Goal: Navigation & Orientation: Go to known website

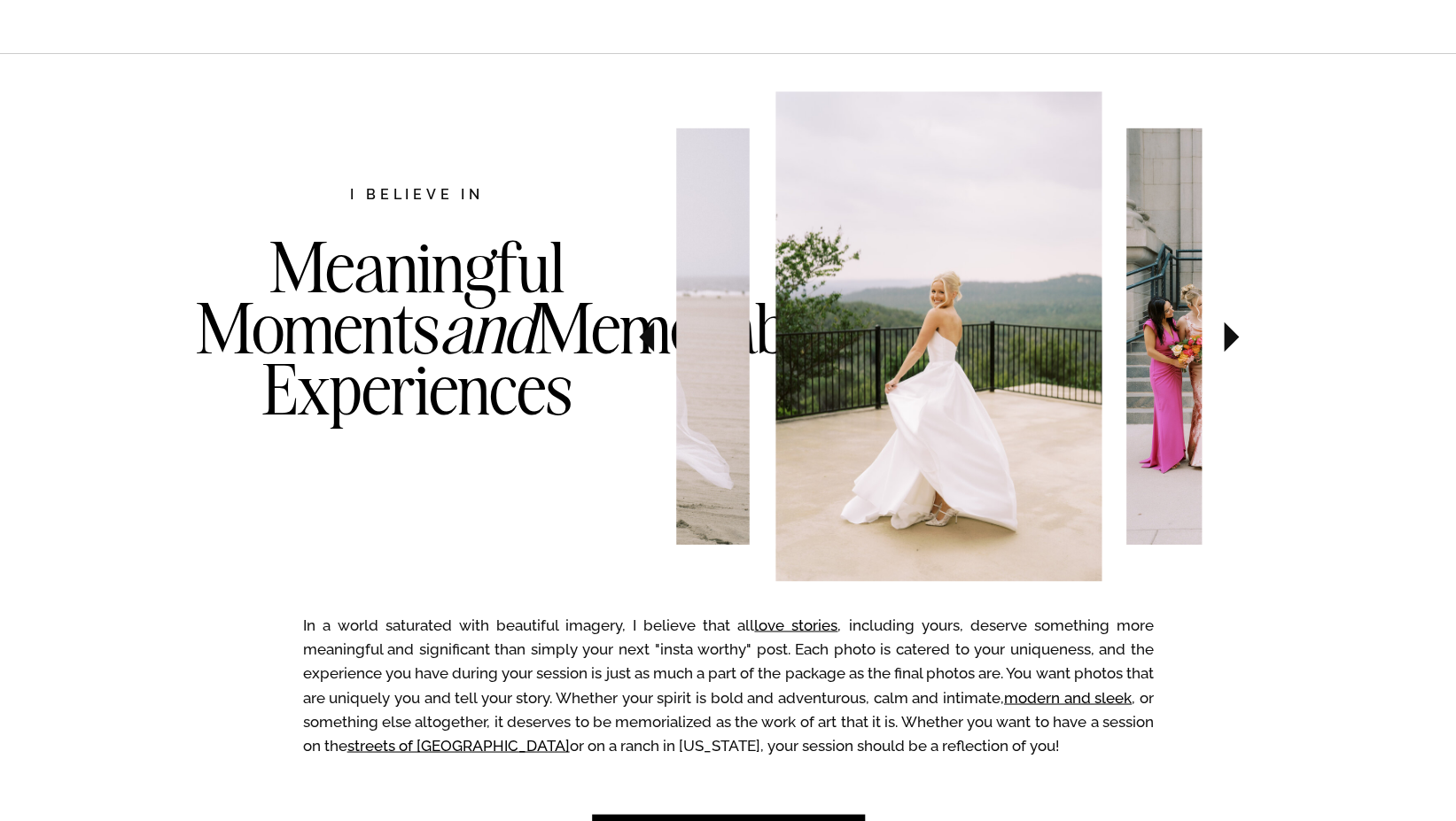
scroll to position [904, 0]
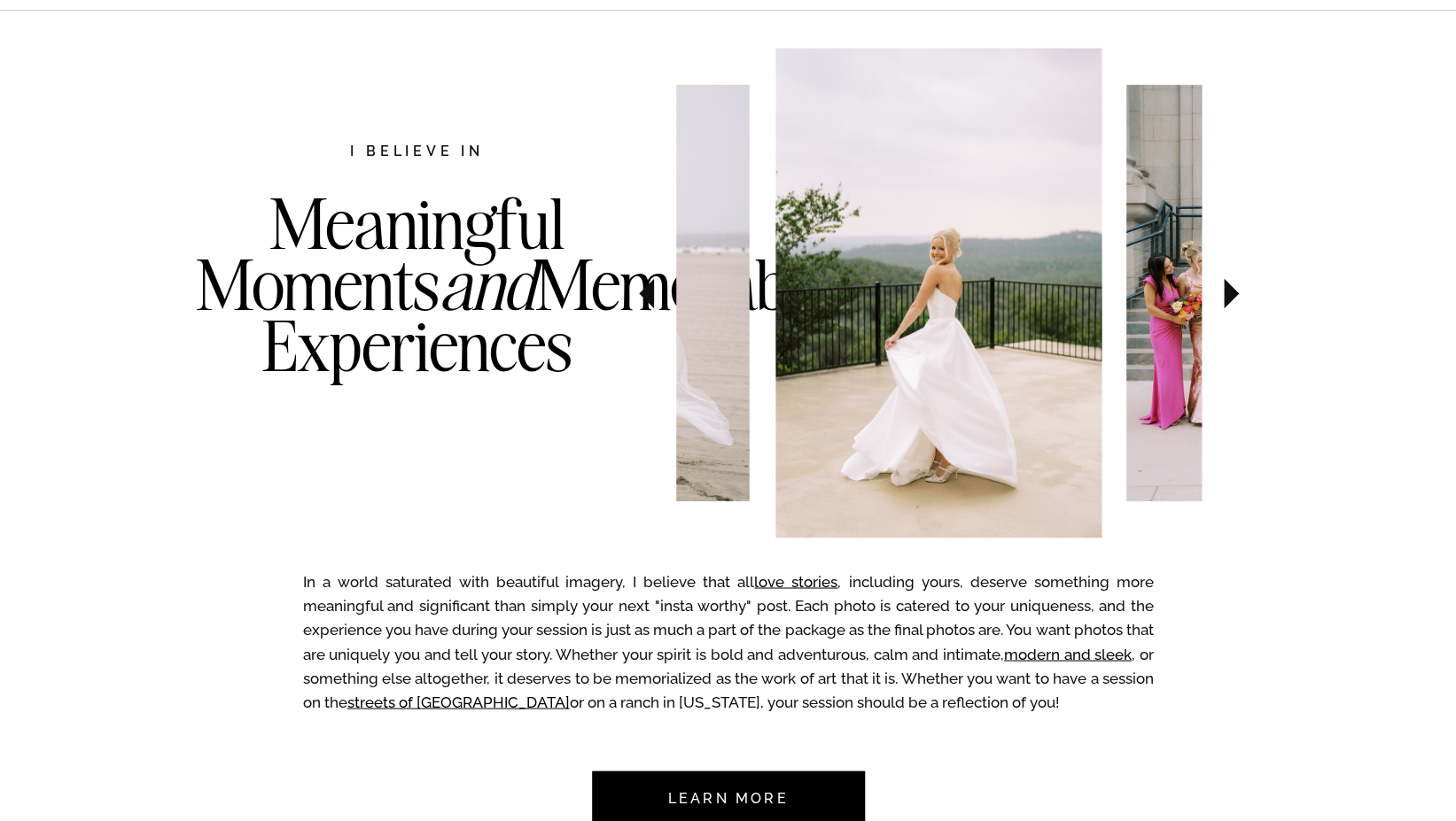
click at [644, 294] on icon at bounding box center [646, 293] width 15 height 30
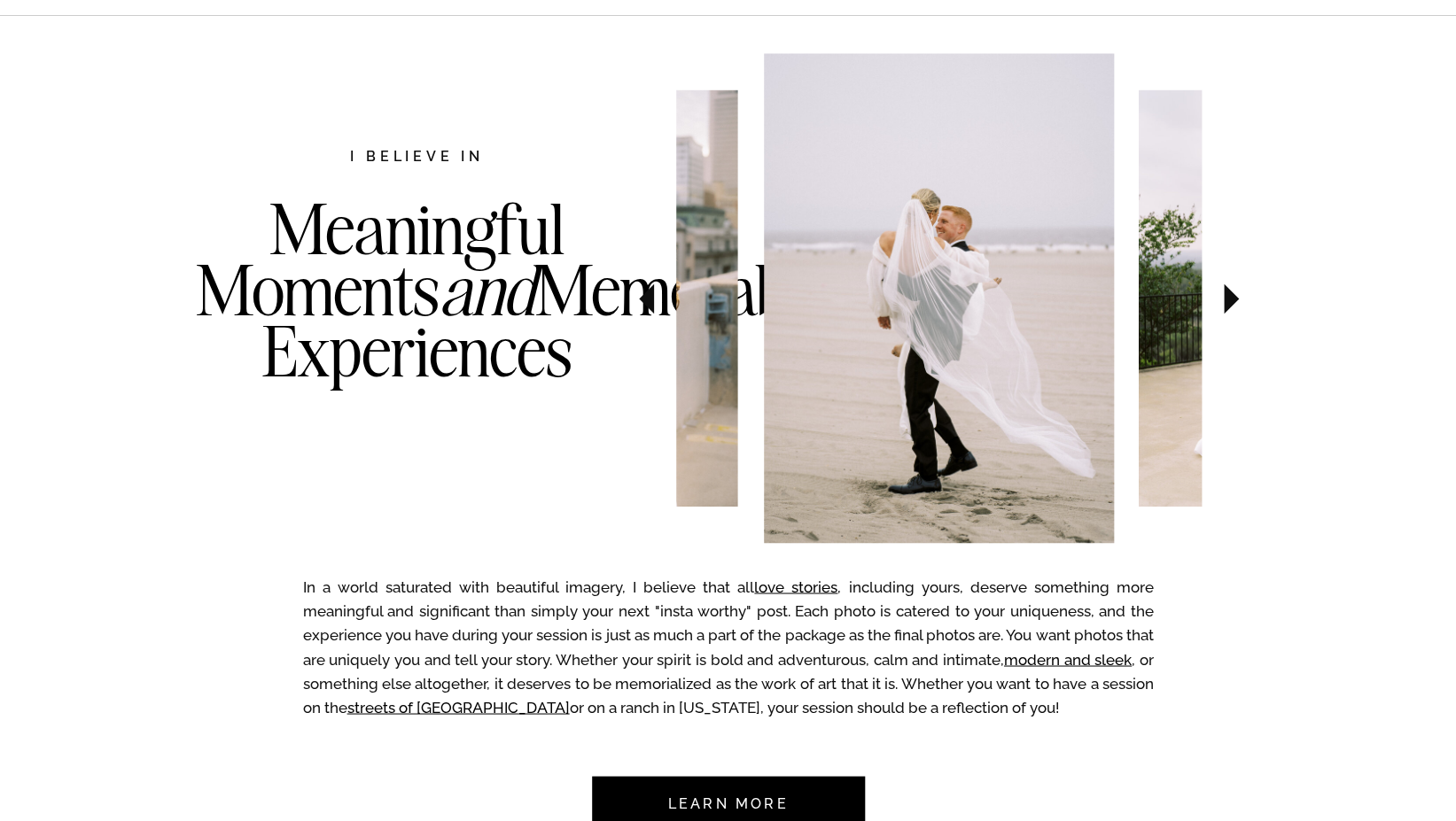
click at [644, 294] on icon at bounding box center [646, 298] width 15 height 30
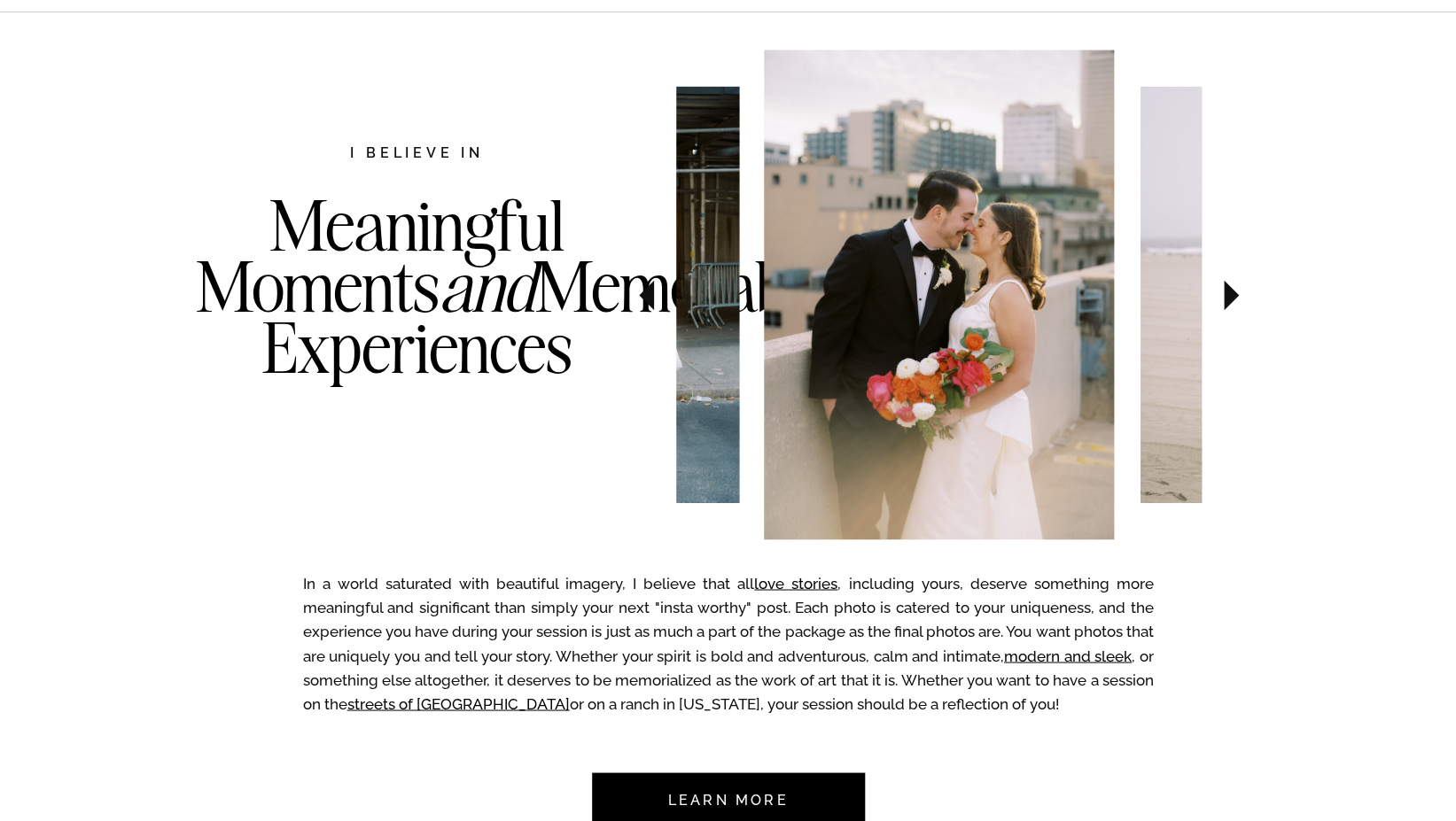
click at [644, 294] on icon at bounding box center [646, 295] width 15 height 30
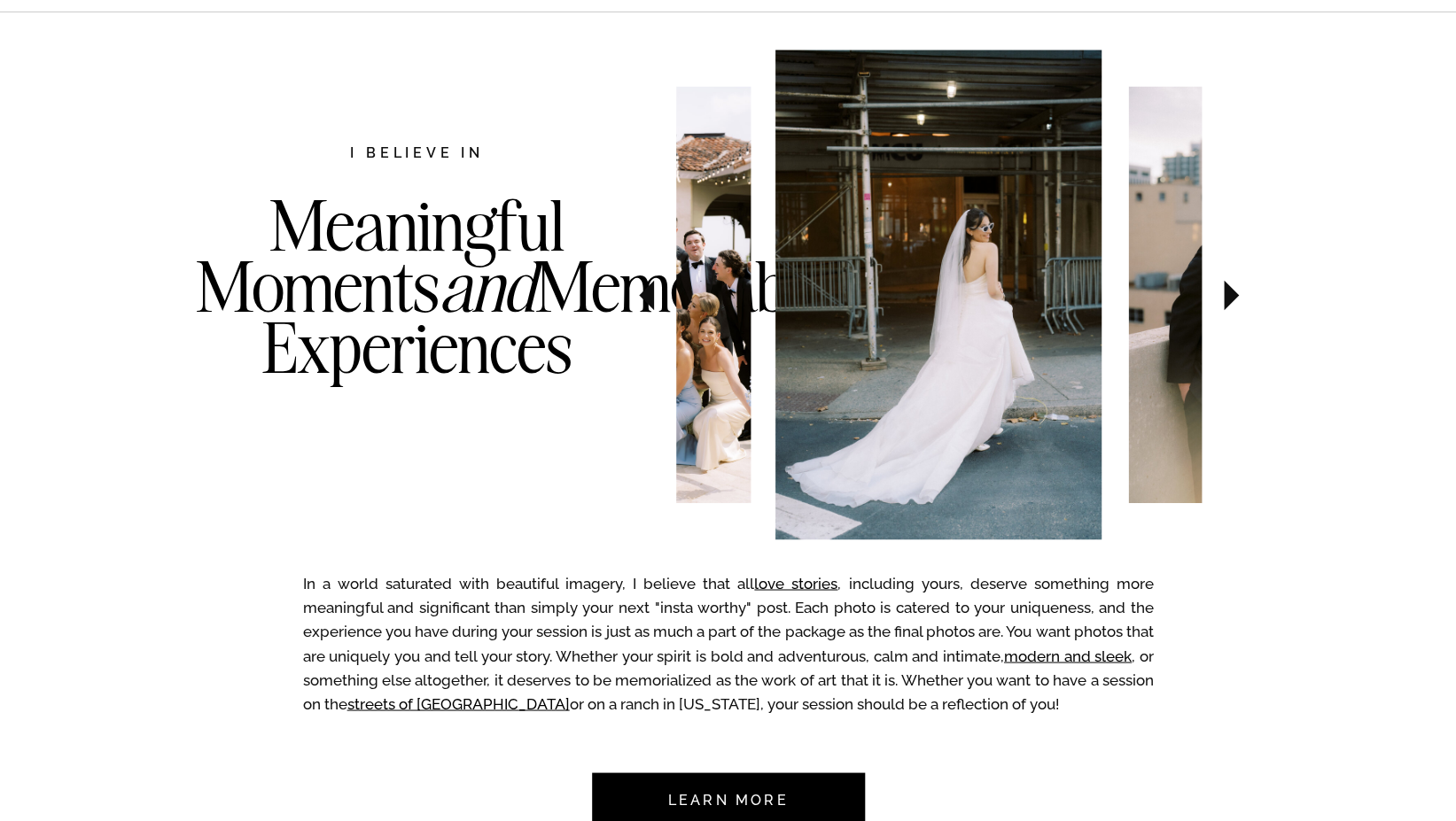
click at [644, 294] on icon at bounding box center [646, 295] width 15 height 30
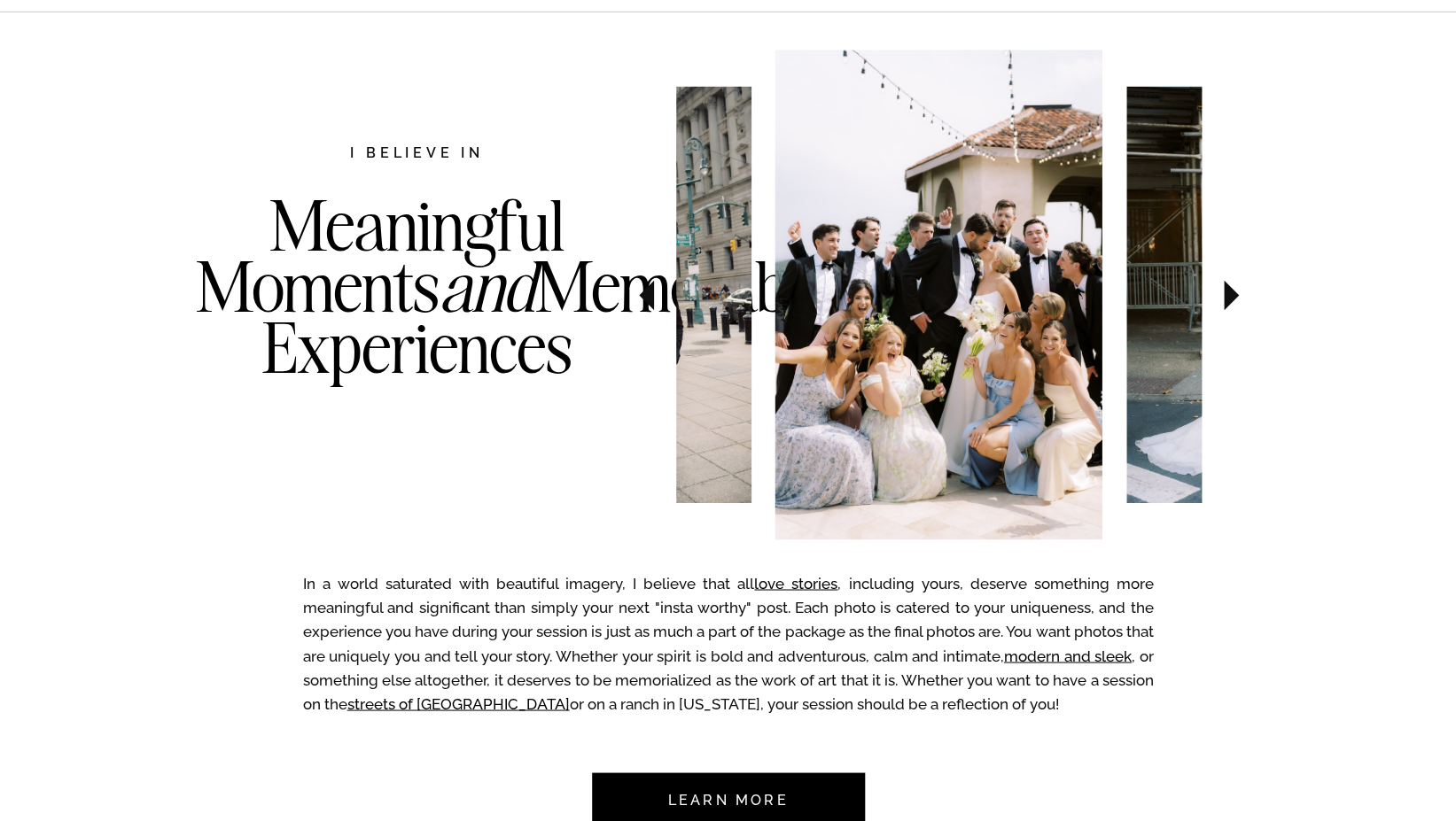
click at [644, 294] on icon at bounding box center [646, 295] width 15 height 30
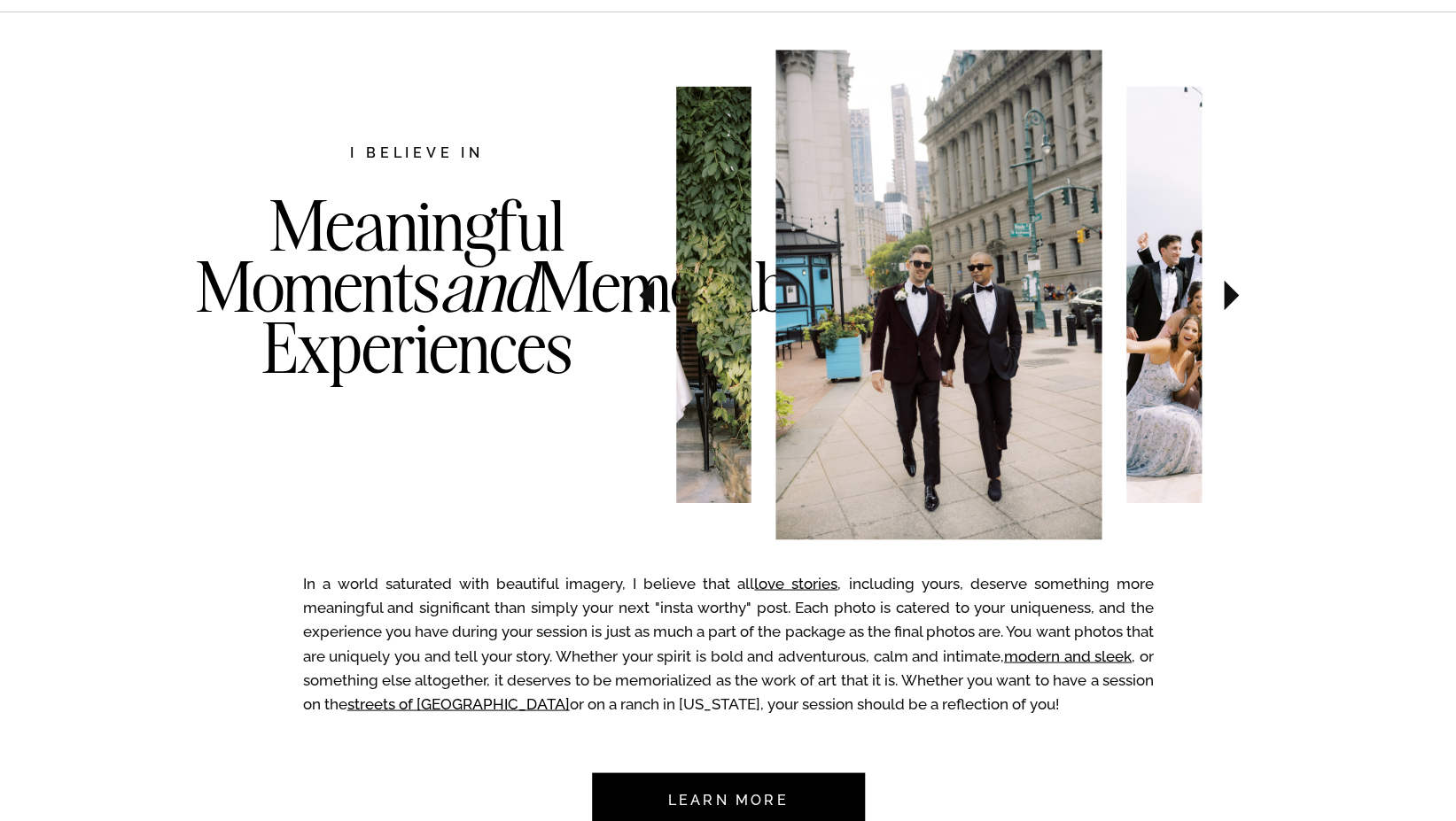
click at [644, 294] on icon at bounding box center [646, 295] width 15 height 30
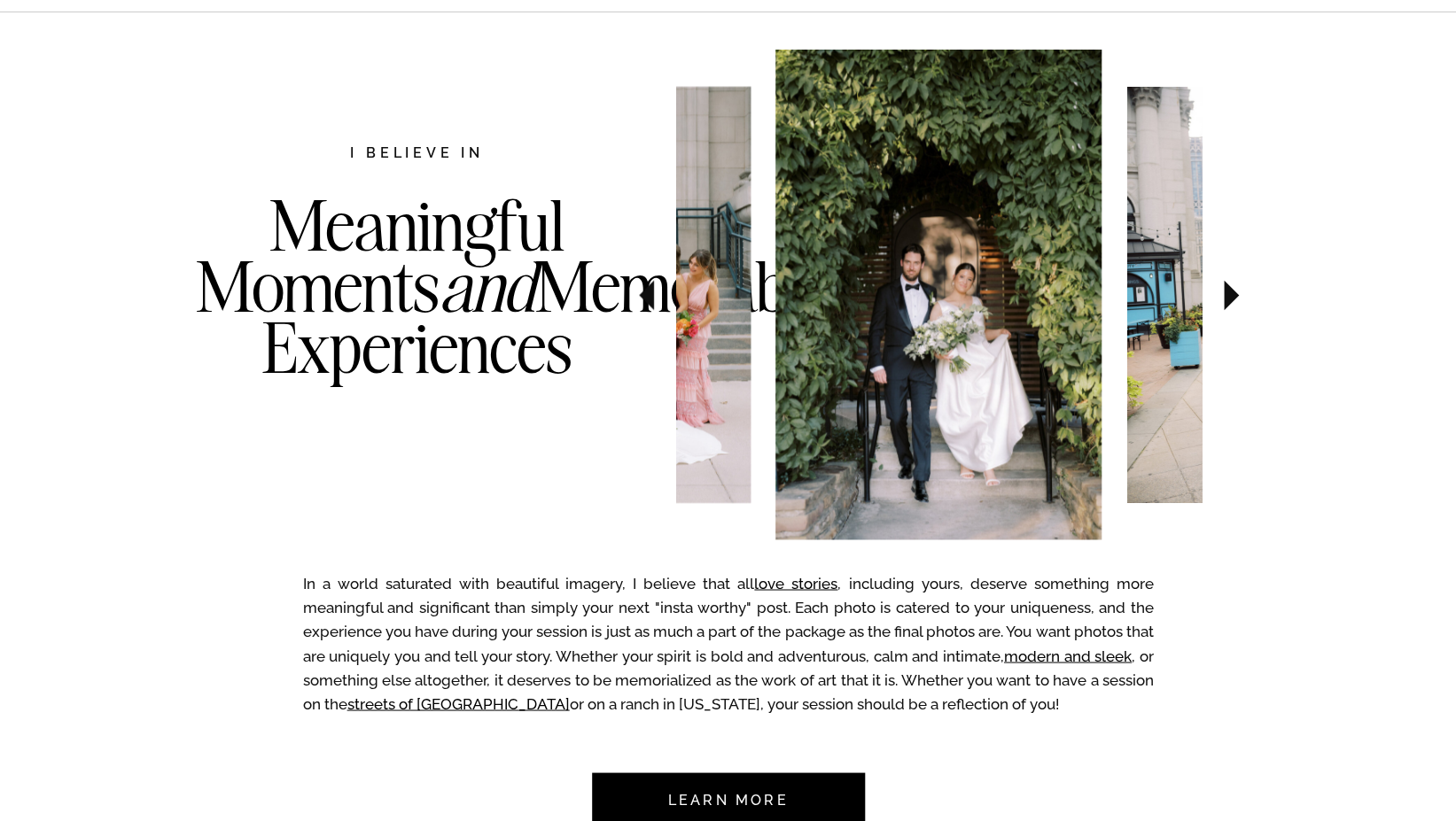
click at [644, 294] on icon at bounding box center [646, 295] width 15 height 30
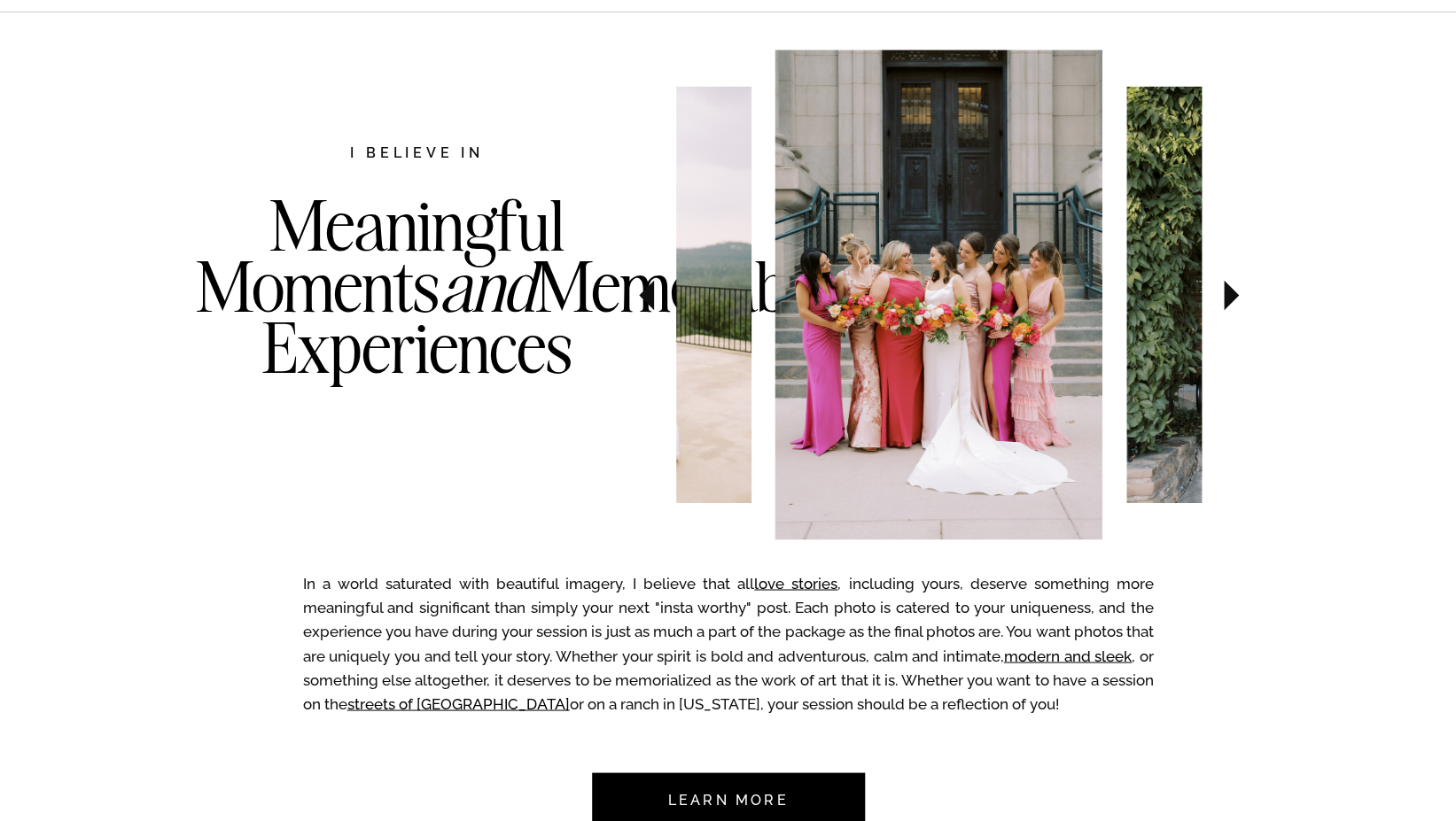
click at [644, 294] on icon at bounding box center [646, 295] width 15 height 30
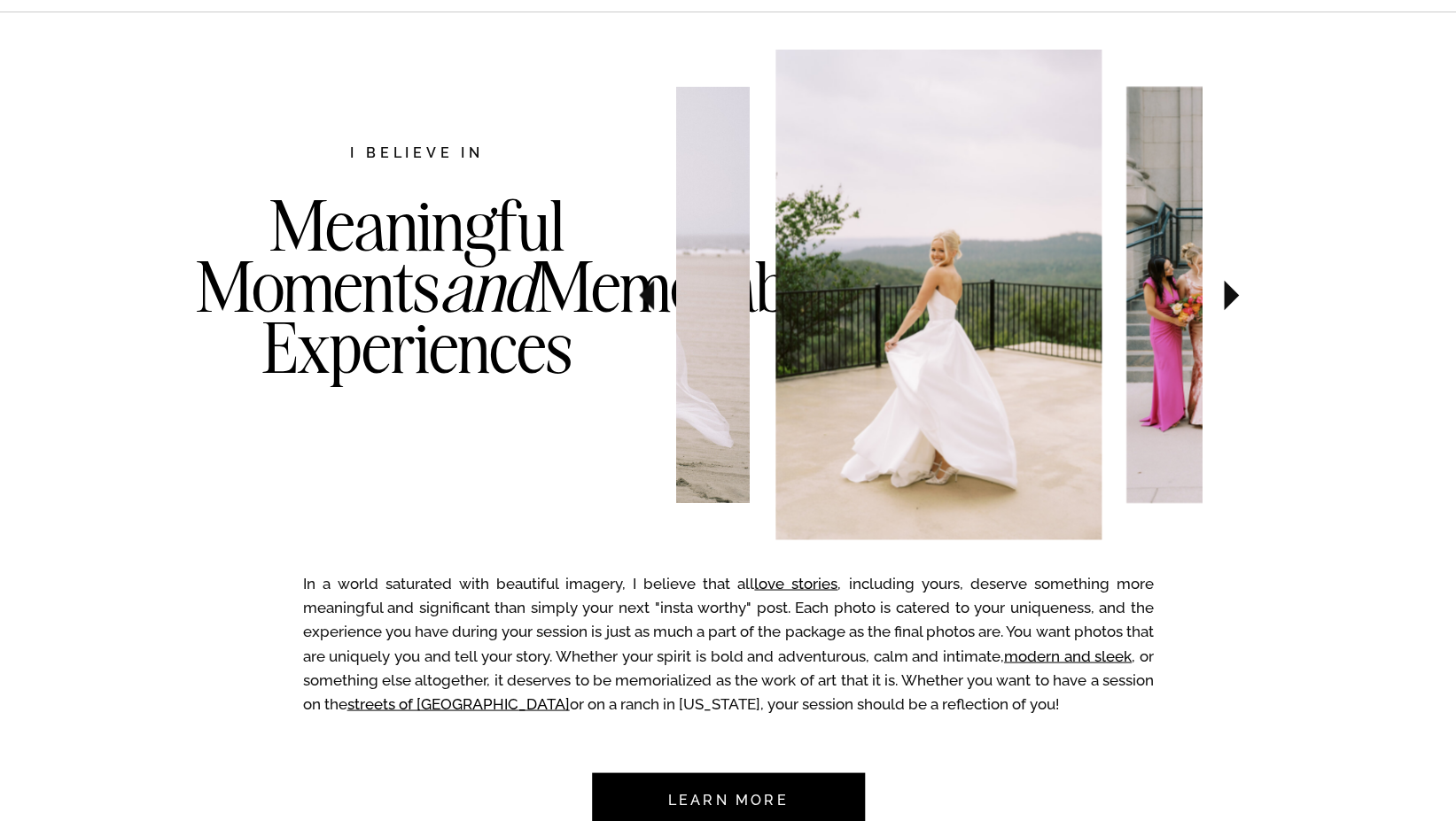
click at [644, 294] on icon at bounding box center [646, 295] width 15 height 30
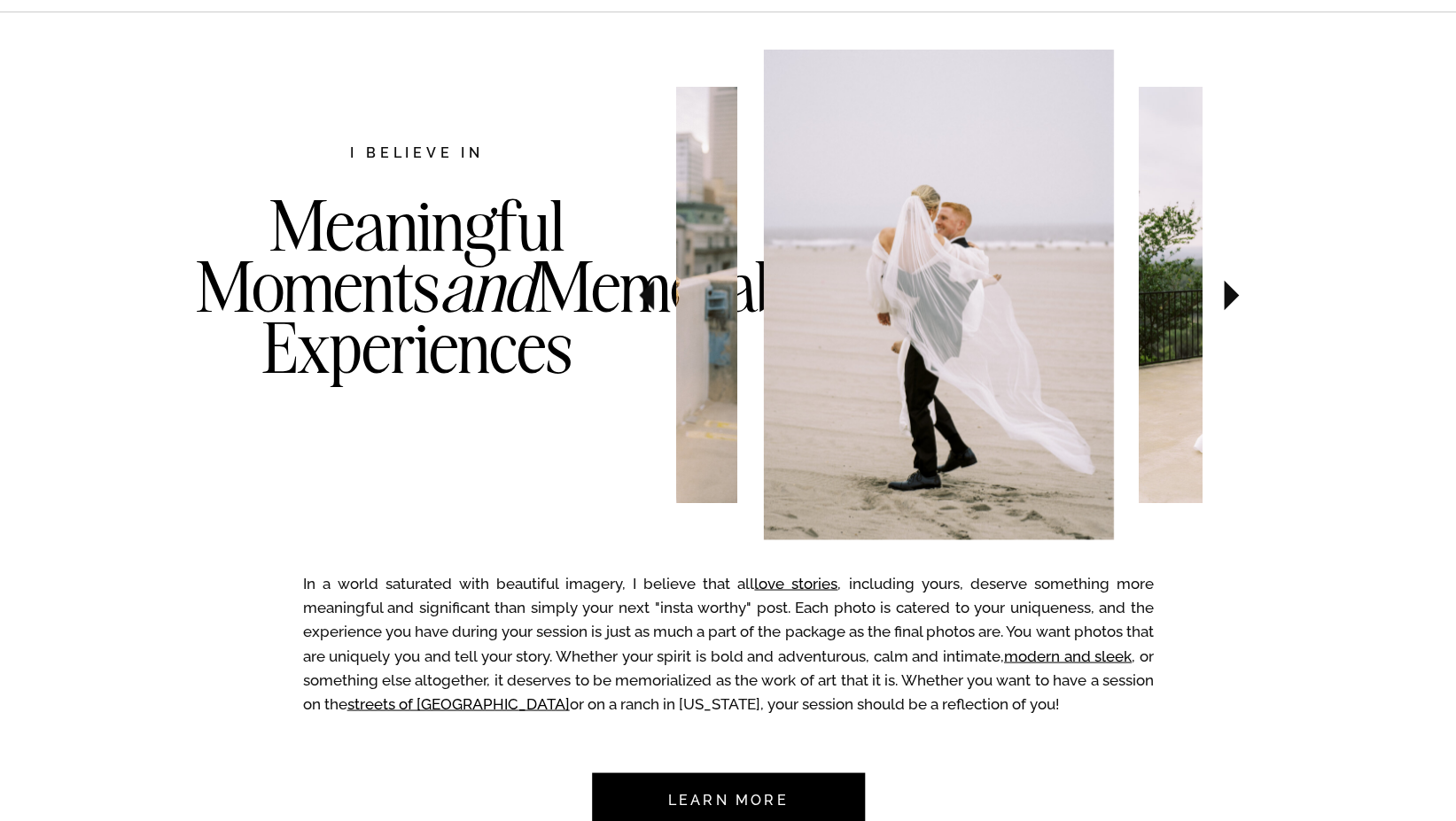
click at [644, 294] on icon at bounding box center [646, 295] width 15 height 30
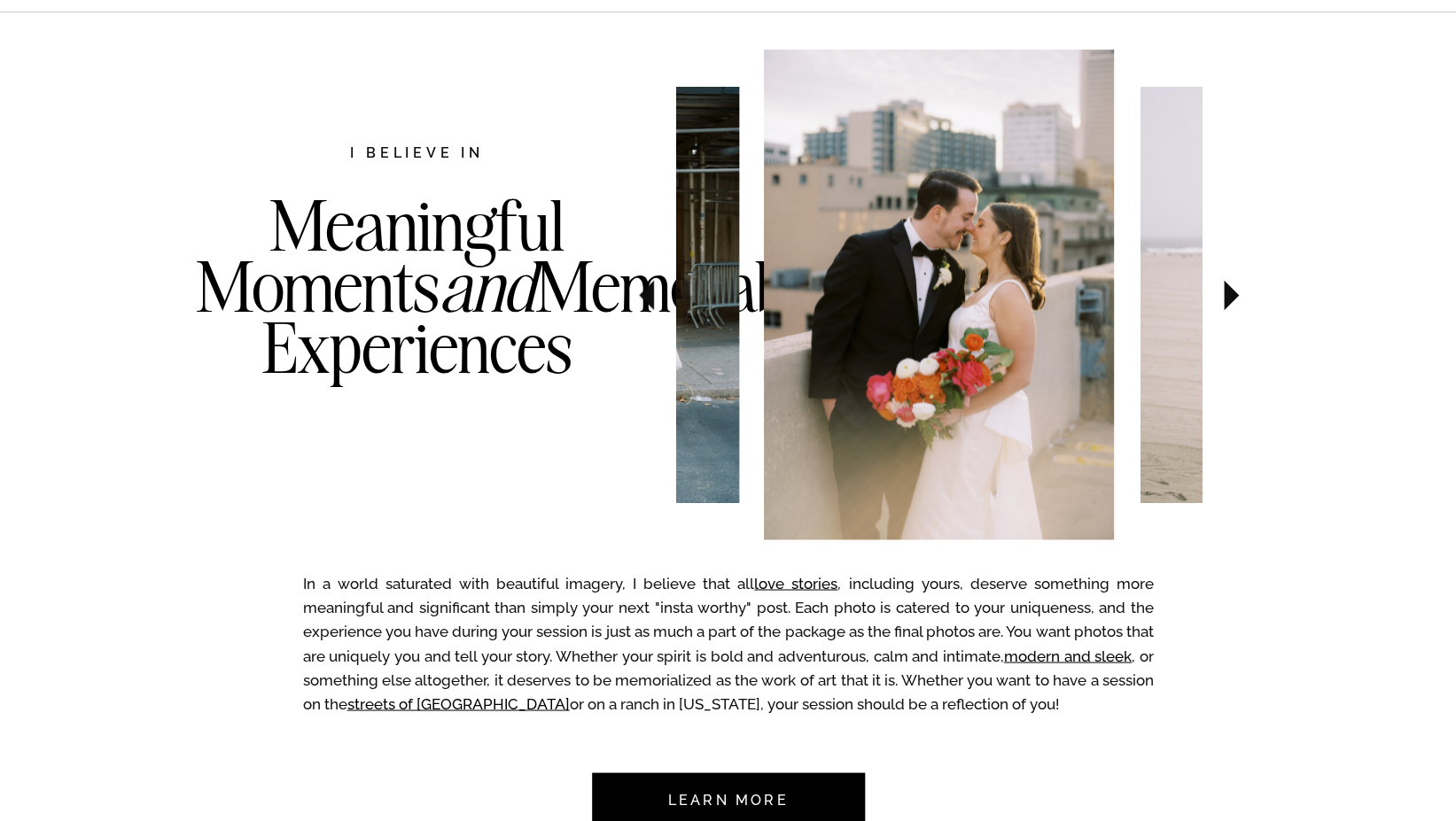
click at [644, 294] on icon at bounding box center [646, 295] width 15 height 30
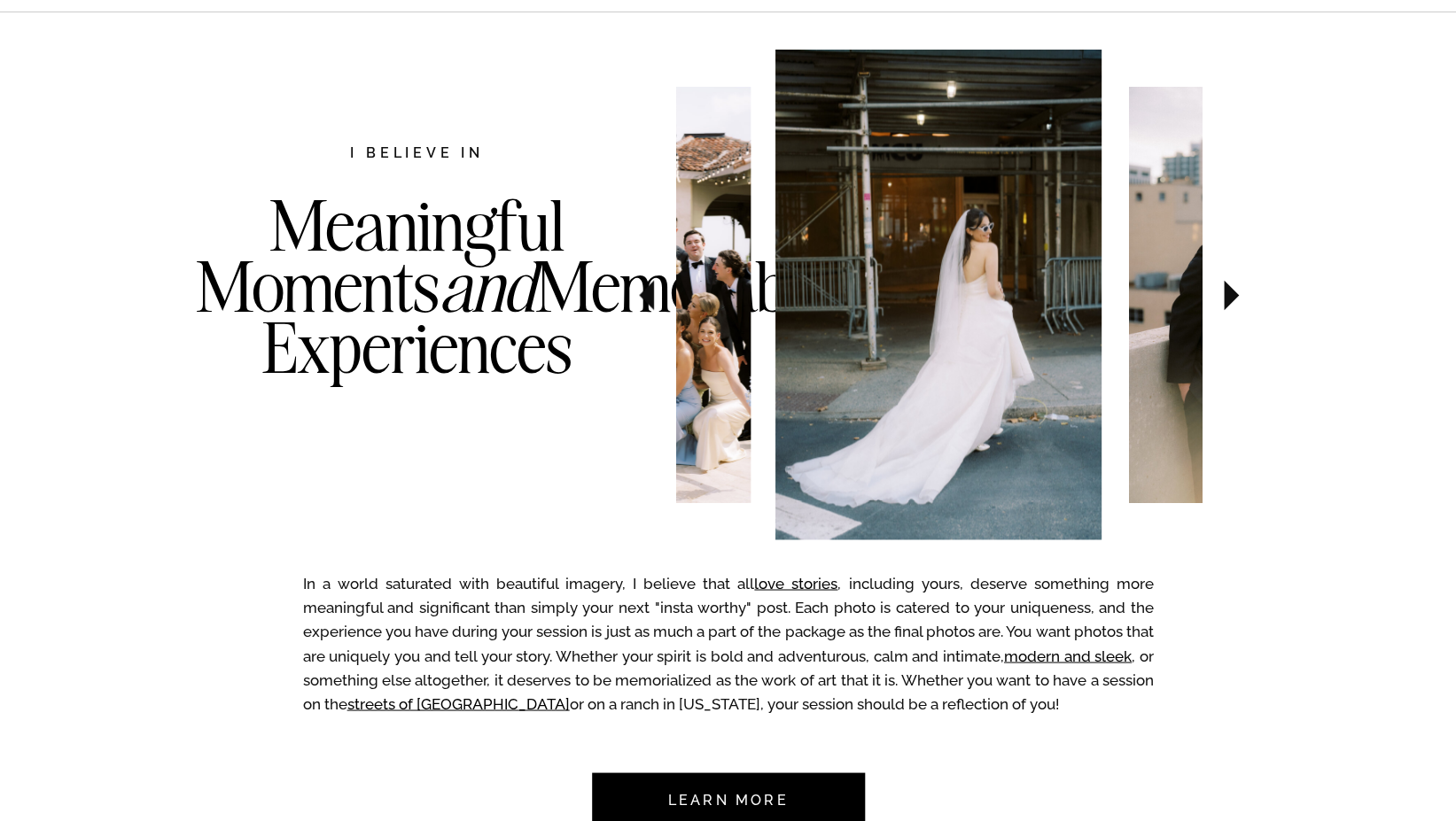
click at [644, 294] on icon at bounding box center [646, 295] width 15 height 30
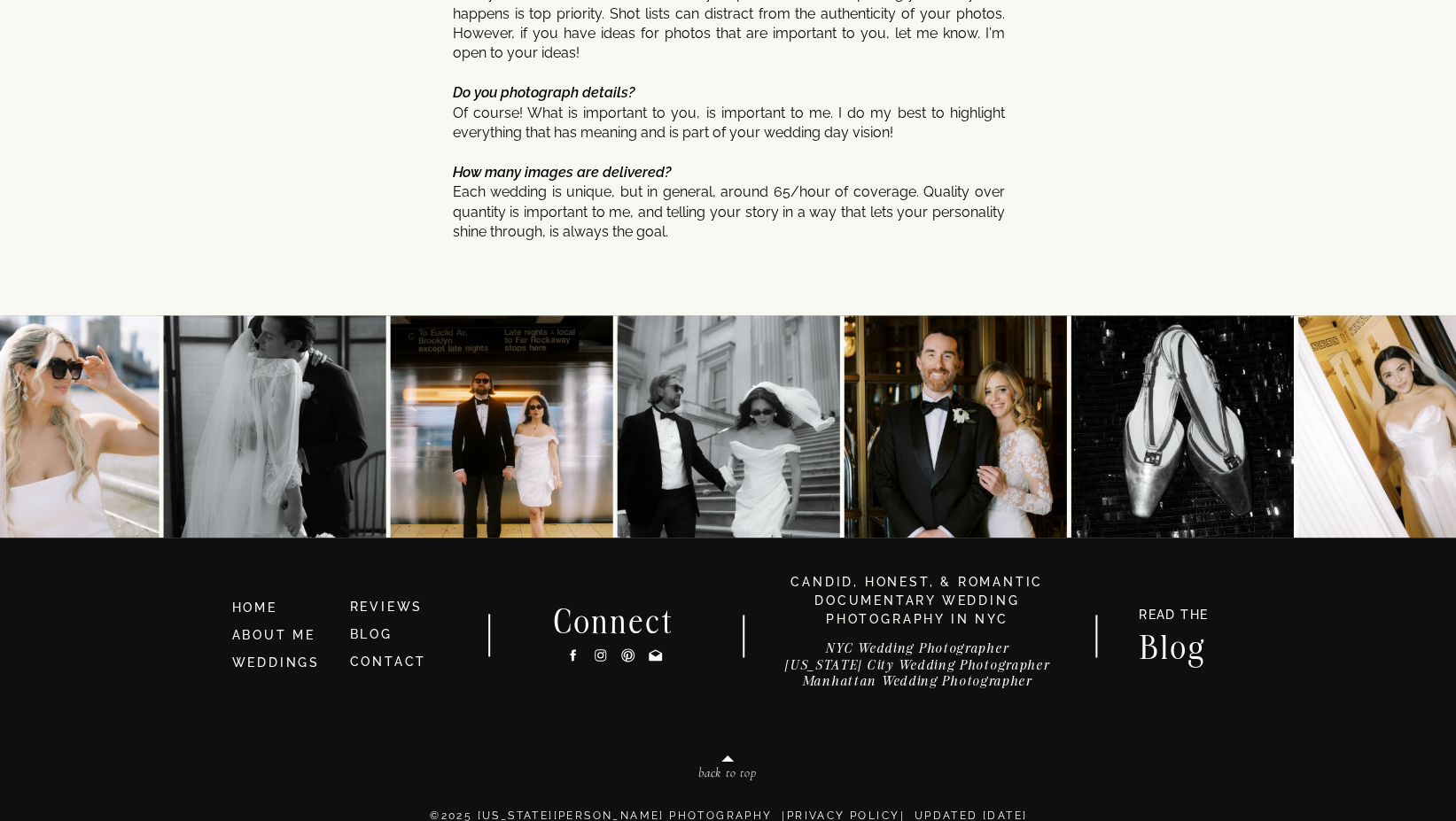
scroll to position [9405, 0]
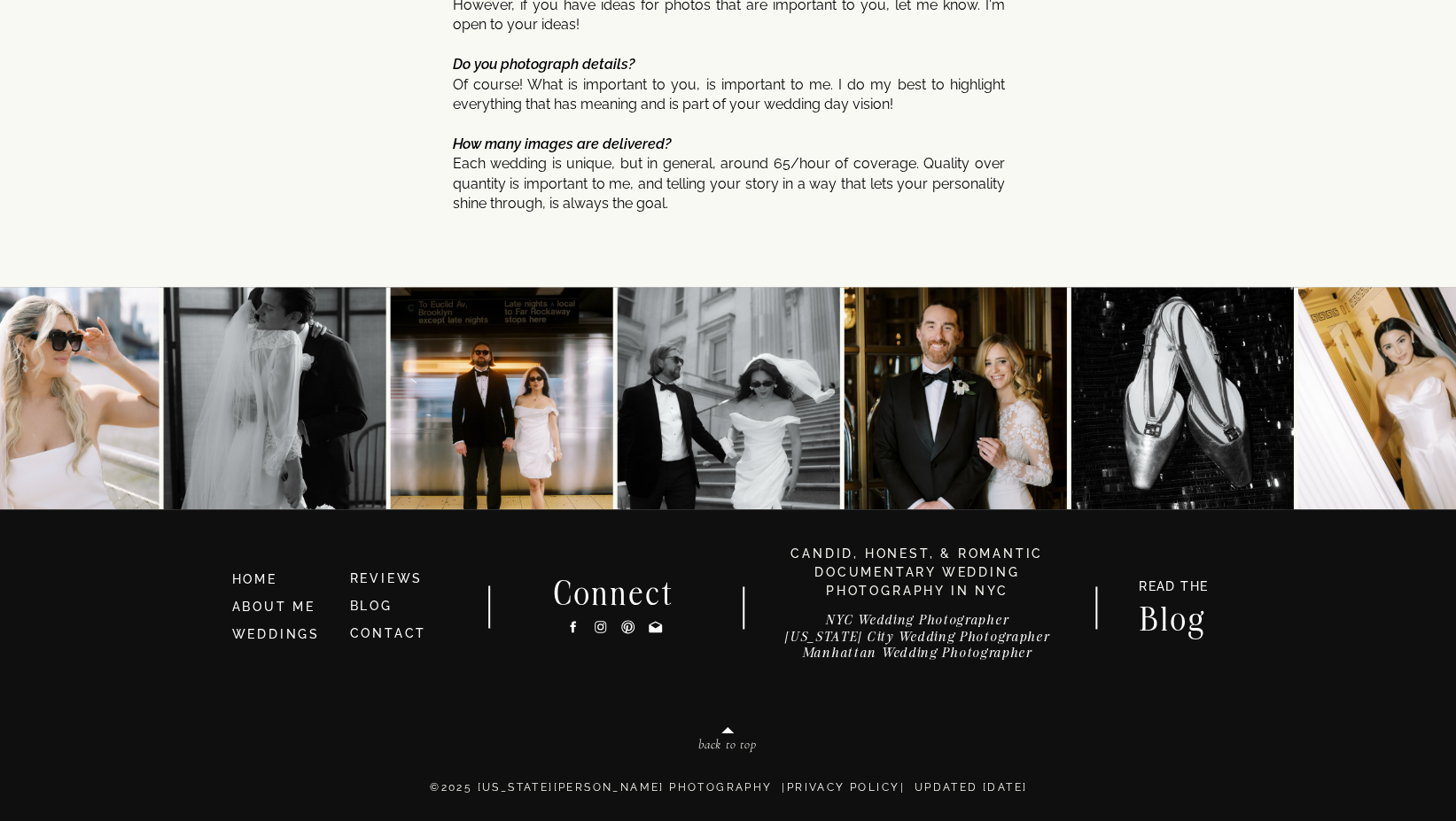
click at [597, 628] on icon at bounding box center [599, 626] width 15 height 19
